Goal: Communication & Community: Participate in discussion

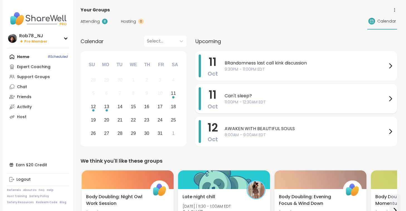
click at [242, 110] on div "[DATE] Can't sleep? 11:00PM - 12:30AM EDT" at bounding box center [296, 99] width 202 height 30
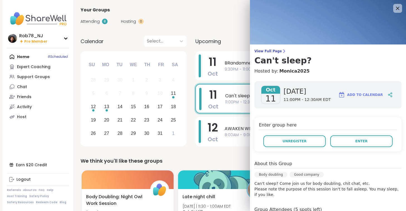
drag, startPoint x: 361, startPoint y: 141, endPoint x: 361, endPoint y: 134, distance: 6.2
click at [361, 134] on div "Enter group here Unregister Enter" at bounding box center [327, 135] width 147 height 34
click at [360, 143] on span "Enter" at bounding box center [361, 141] width 12 height 5
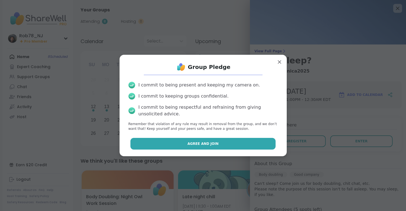
click at [190, 144] on span "Agree and Join" at bounding box center [202, 143] width 31 height 5
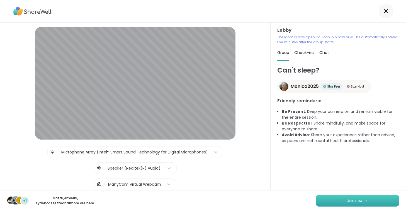
click at [345, 203] on button "Join now" at bounding box center [357, 201] width 84 height 12
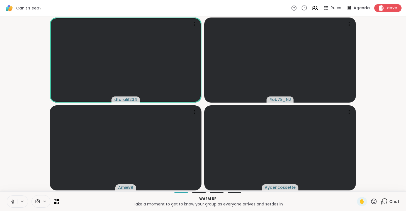
click at [15, 199] on icon at bounding box center [12, 201] width 5 height 5
click at [41, 199] on div at bounding box center [40, 201] width 19 height 13
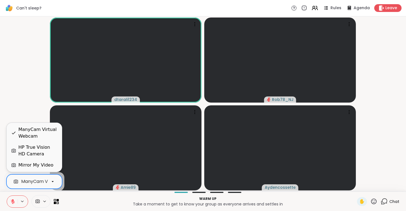
click at [44, 182] on div "ManyCam Virtual Webcam" at bounding box center [50, 181] width 59 height 7
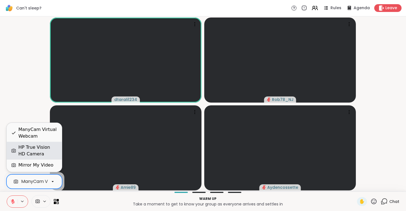
click at [43, 153] on div "HP True Vision HD Camera" at bounding box center [37, 150] width 39 height 13
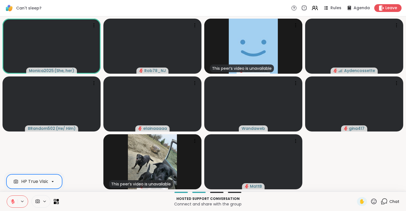
click at [12, 206] on button at bounding box center [12, 202] width 11 height 12
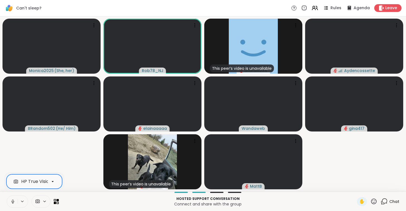
click at [11, 202] on icon at bounding box center [12, 201] width 5 height 5
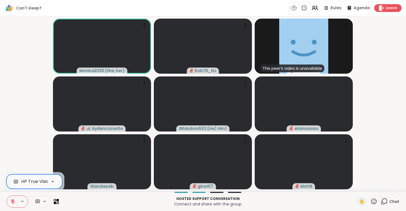
click at [10, 203] on button at bounding box center [12, 202] width 11 height 12
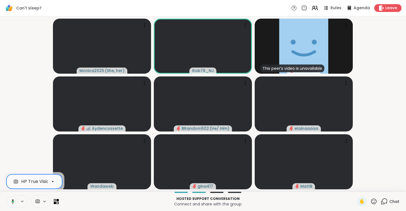
click at [10, 203] on icon at bounding box center [11, 201] width 5 height 5
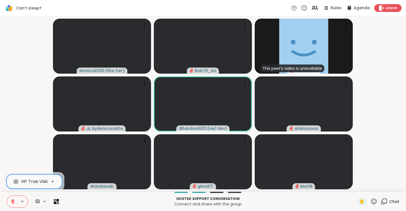
click at [10, 203] on button at bounding box center [12, 202] width 11 height 12
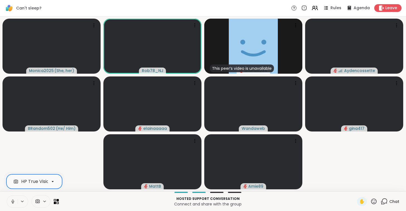
click at [10, 203] on button at bounding box center [12, 202] width 11 height 12
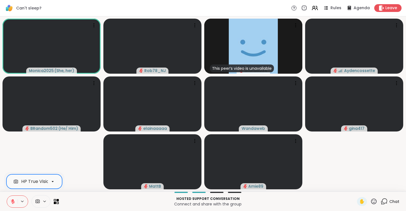
click at [10, 203] on button at bounding box center [12, 202] width 11 height 12
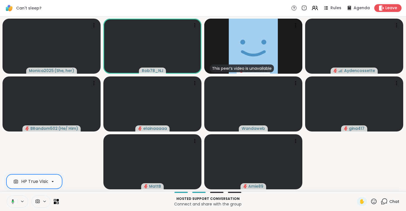
click at [10, 203] on icon at bounding box center [11, 201] width 5 height 5
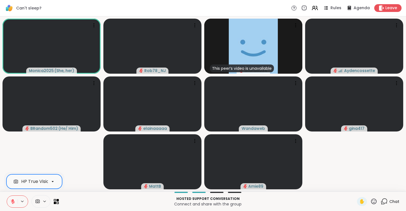
click at [10, 203] on button at bounding box center [12, 202] width 11 height 12
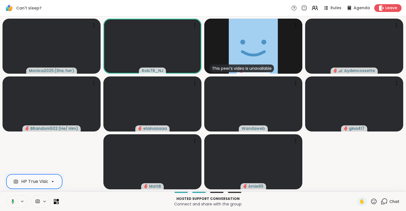
click at [10, 203] on icon at bounding box center [11, 201] width 5 height 5
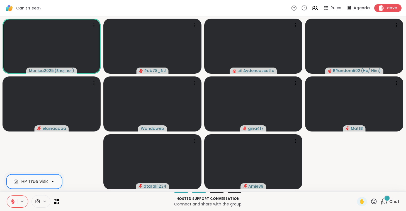
click at [10, 203] on button at bounding box center [12, 202] width 11 height 12
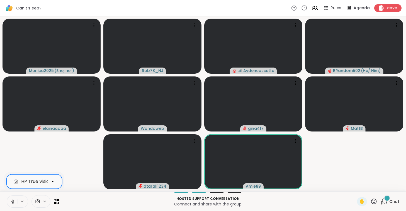
click at [10, 203] on button at bounding box center [12, 202] width 11 height 12
click at [10, 202] on button at bounding box center [12, 202] width 11 height 12
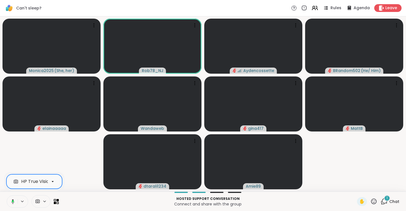
click at [10, 202] on icon at bounding box center [11, 201] width 5 height 5
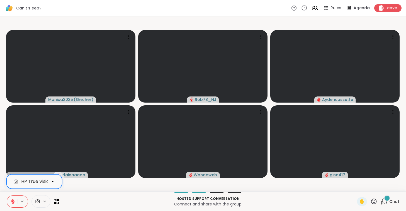
click at [10, 203] on icon at bounding box center [12, 201] width 5 height 5
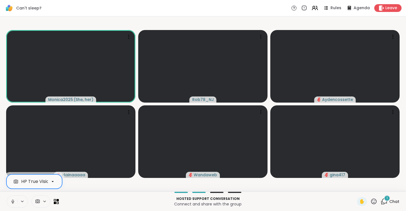
click at [10, 203] on icon at bounding box center [12, 201] width 5 height 5
